Goal: Information Seeking & Learning: Find specific fact

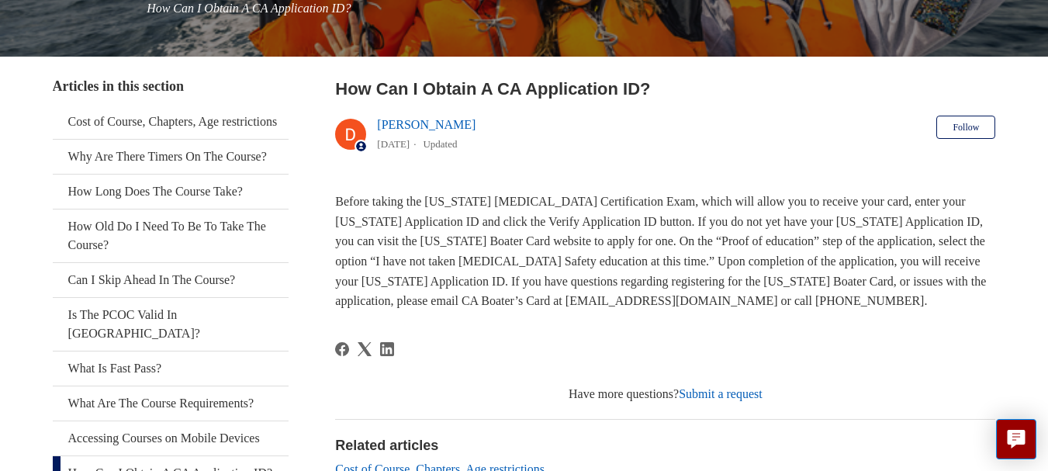
scroll to position [238, 0]
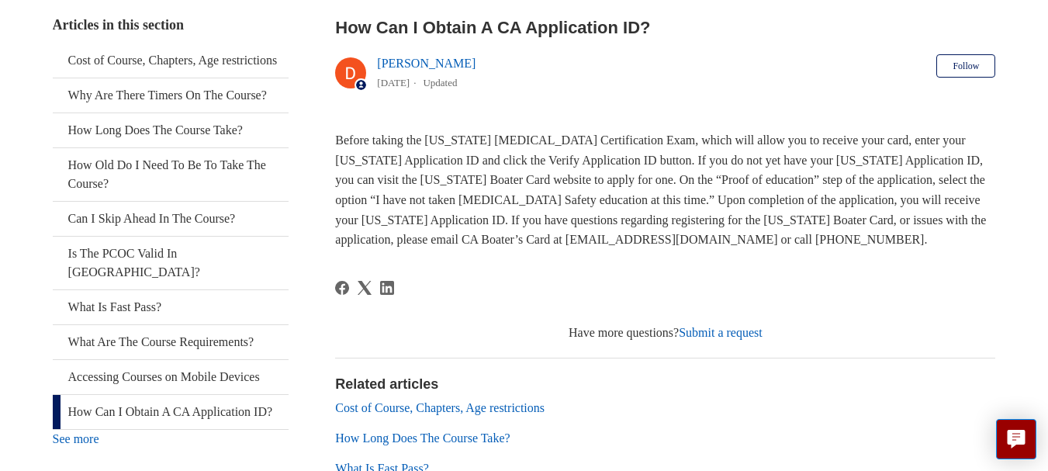
scroll to position [304, 0]
click at [938, 368] on div "Related articles Cost of Course, Chapters, Age restrictions How Long Does The C…" at bounding box center [665, 460] width 660 height 208
click at [60, 323] on link "What Is Fast Pass?" at bounding box center [171, 307] width 236 height 34
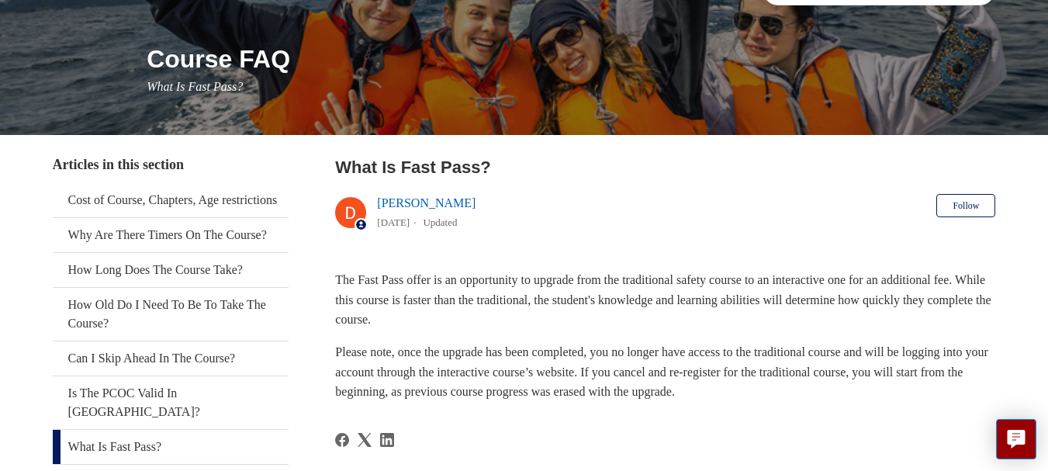
scroll to position [181, 0]
